Goal: Find specific page/section

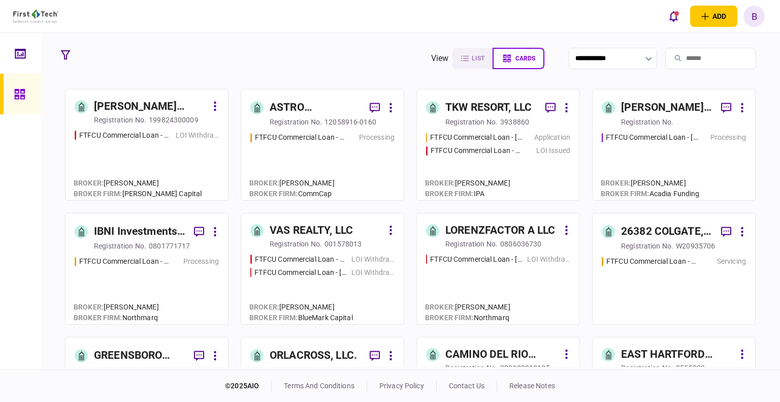
click at [315, 108] on div "ASTRO PROPERTIES LLC" at bounding box center [316, 107] width 92 height 16
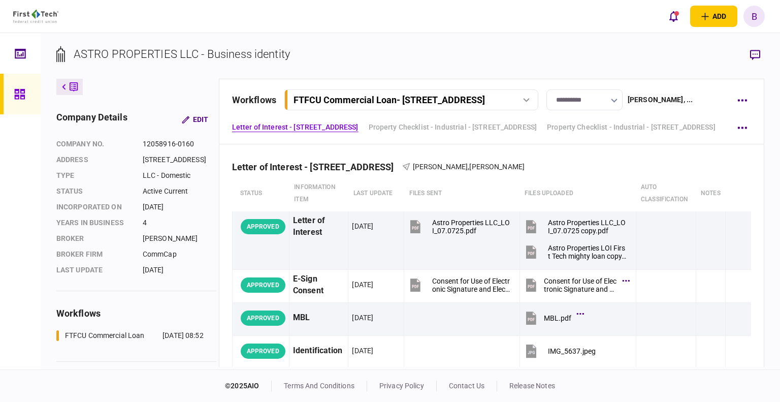
click at [68, 86] on button at bounding box center [69, 87] width 26 height 16
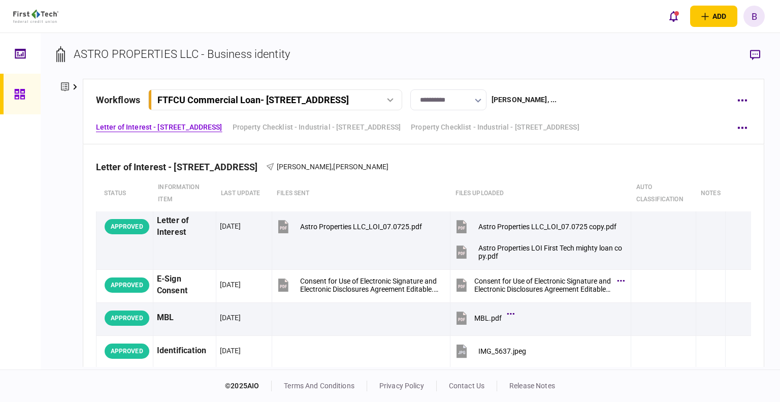
click at [58, 86] on button at bounding box center [69, 87] width 26 height 16
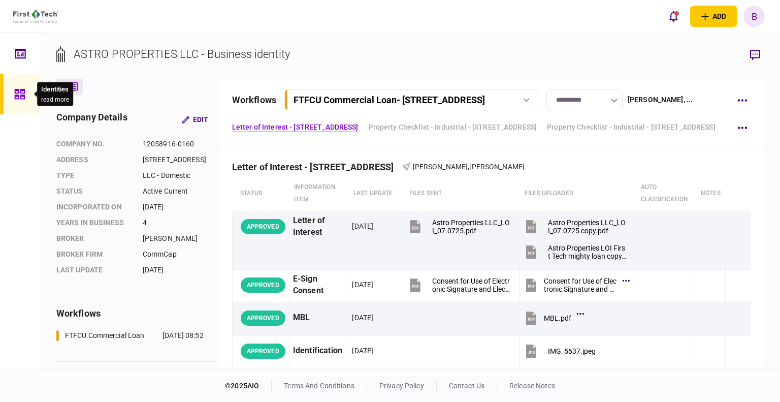
click at [17, 90] on icon at bounding box center [19, 94] width 10 height 10
